Goal: Task Accomplishment & Management: Manage account settings

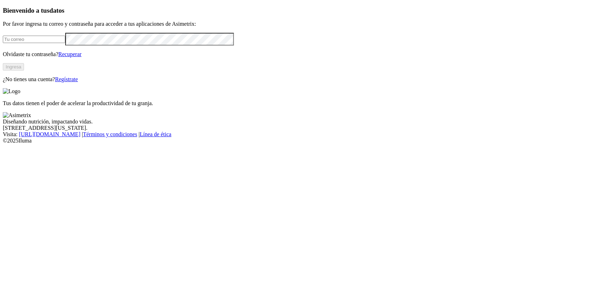
type input "[PERSON_NAME][EMAIL_ADDRESS][PERSON_NAME][DOMAIN_NAME]"
click at [24, 71] on button "Ingresa" at bounding box center [13, 66] width 21 height 7
